Goal: Task Accomplishment & Management: Manage account settings

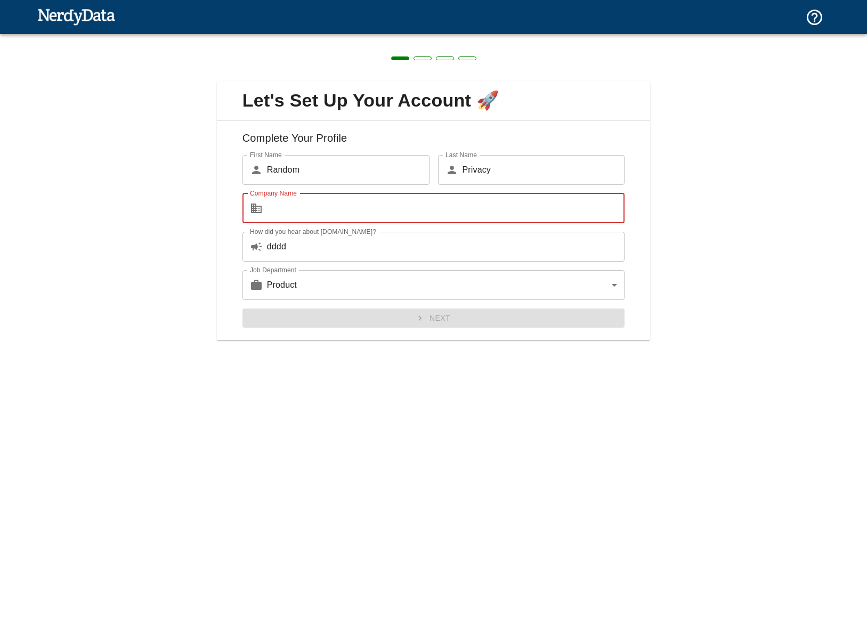
click at [290, 213] on input "Company Name" at bounding box center [446, 208] width 358 height 30
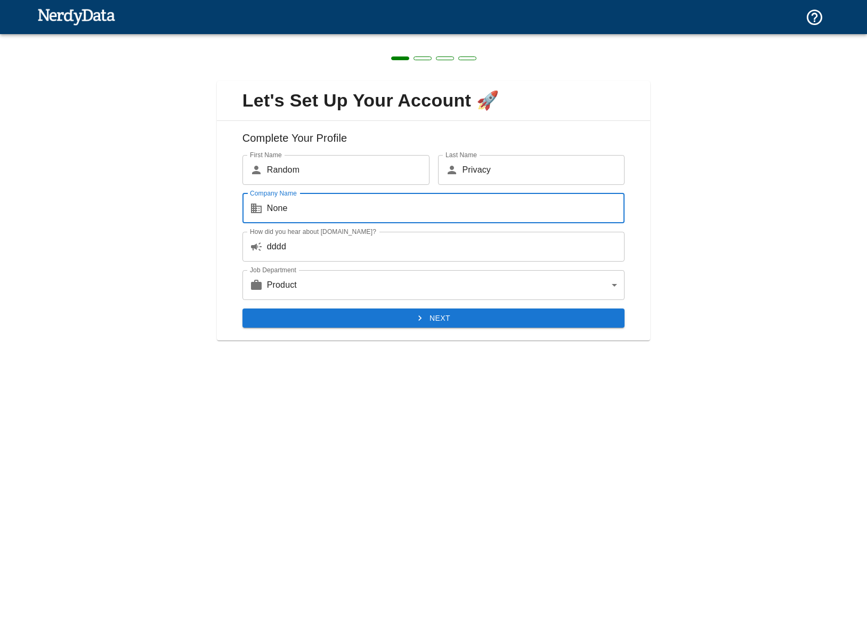
type input "None"
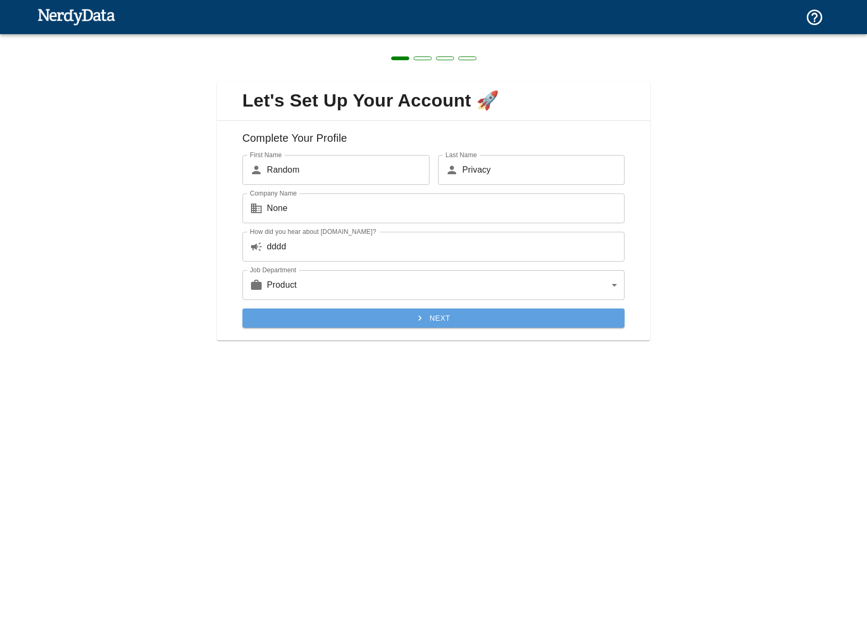
click at [293, 322] on button "Next" at bounding box center [433, 319] width 383 height 20
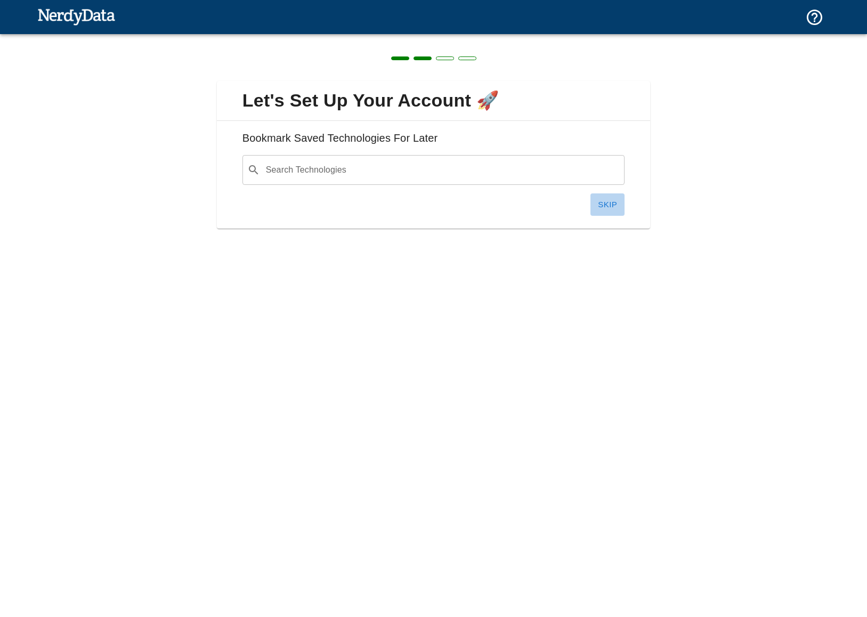
click at [613, 200] on button "Skip" at bounding box center [607, 204] width 34 height 22
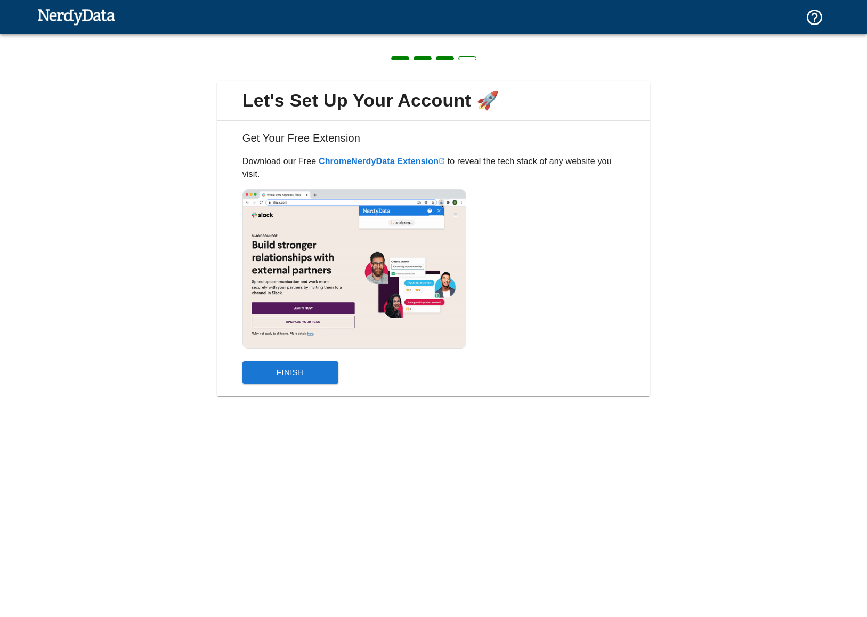
click at [283, 367] on button "Finish" at bounding box center [290, 372] width 96 height 22
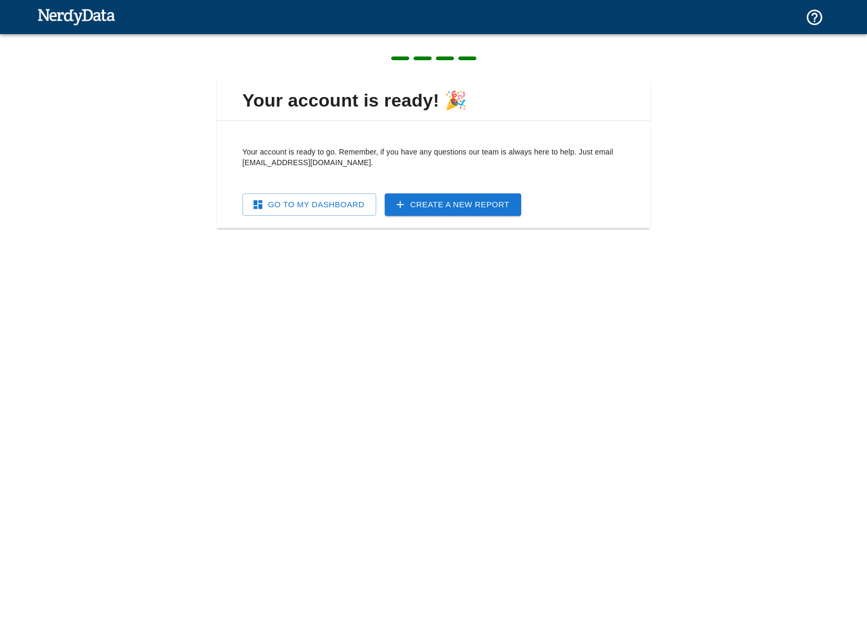
click at [330, 208] on link "Go To My Dashboard" at bounding box center [309, 204] width 134 height 22
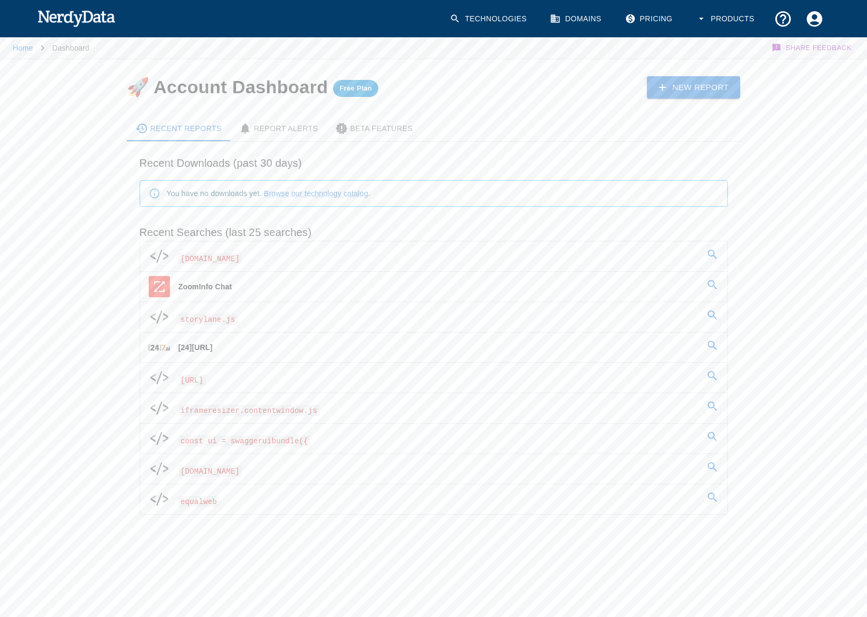
click at [66, 18] on img at bounding box center [76, 17] width 78 height 21
click at [94, 21] on img at bounding box center [76, 17] width 78 height 21
